Goal: Use online tool/utility: Utilize a website feature to perform a specific function

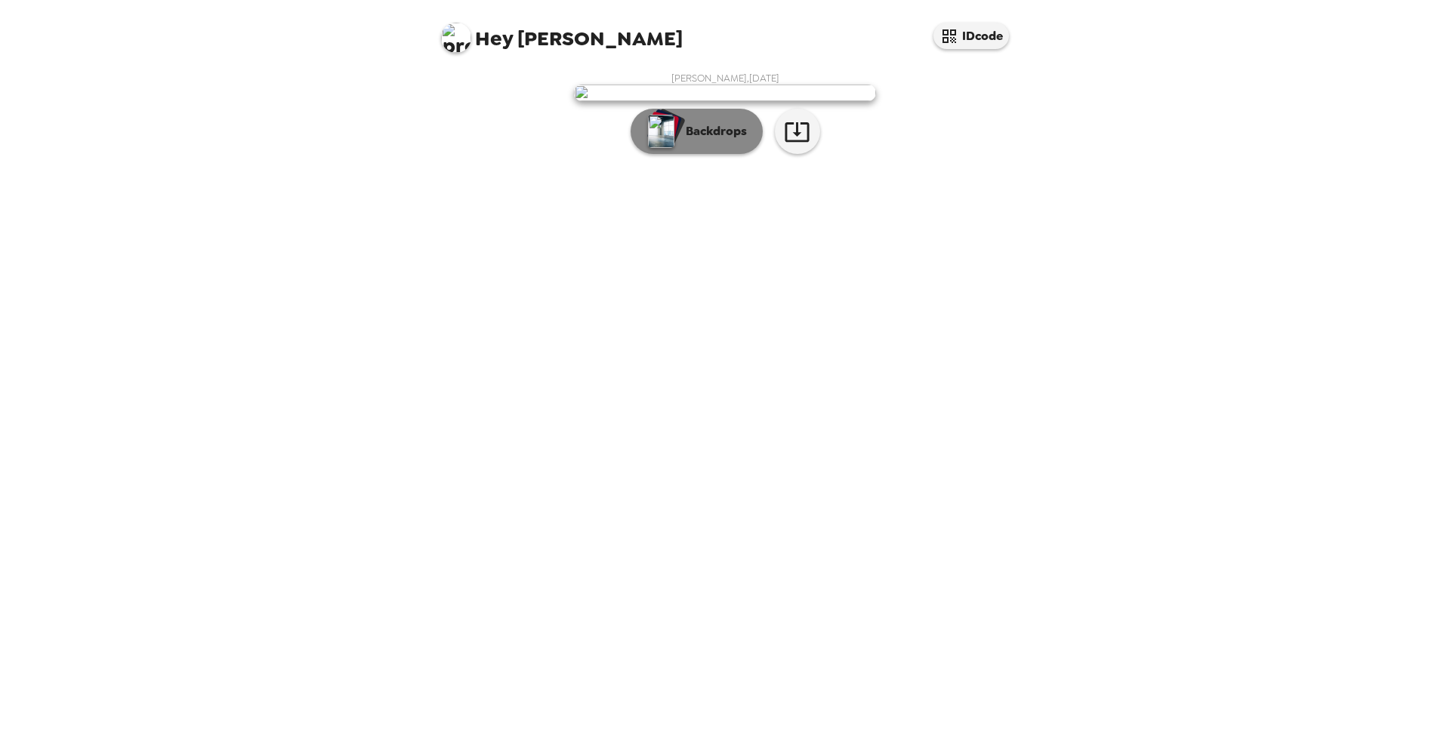
click at [719, 140] on p "Backdrops" at bounding box center [712, 131] width 69 height 18
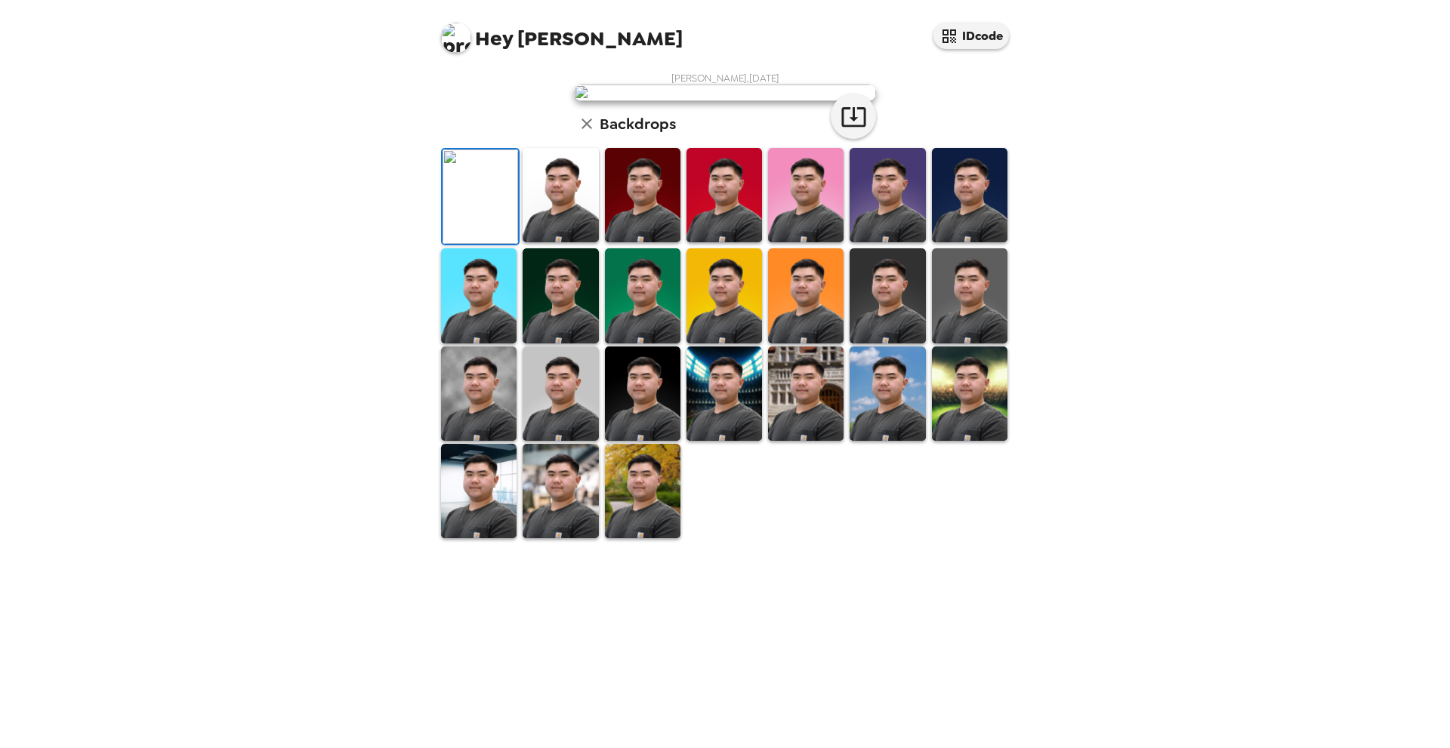
scroll to position [168, 0]
click at [636, 538] on img at bounding box center [643, 491] width 76 height 94
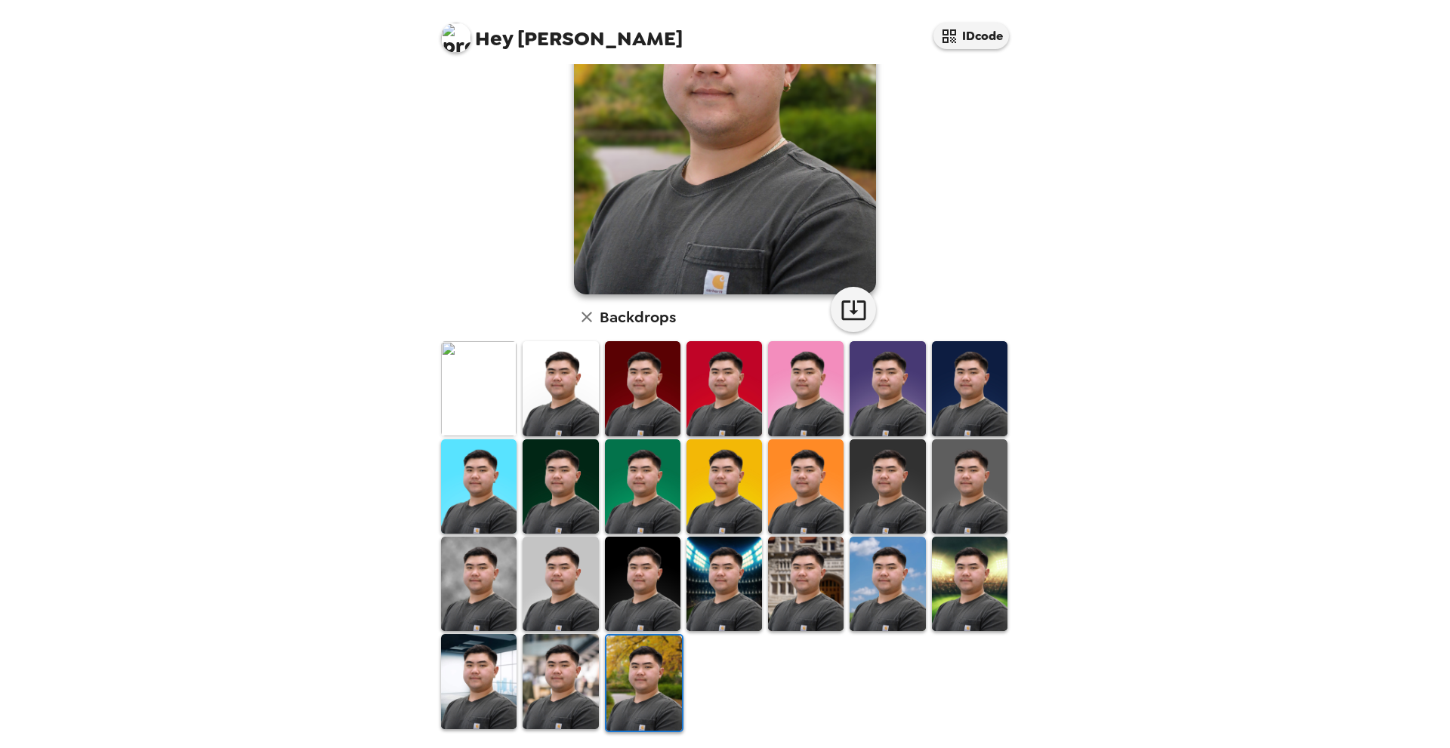
click at [655, 652] on img at bounding box center [644, 683] width 76 height 94
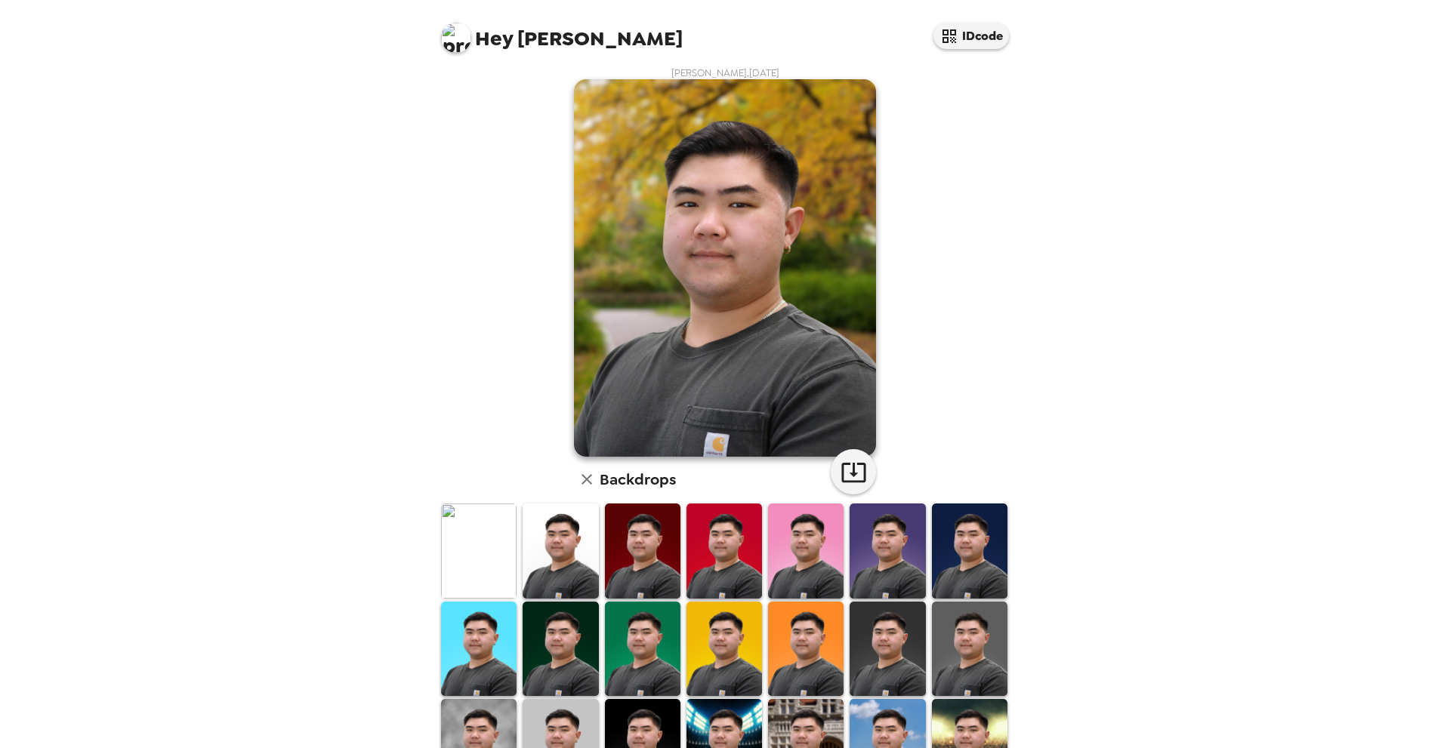
scroll to position [0, 0]
